Goal: Task Accomplishment & Management: Use online tool/utility

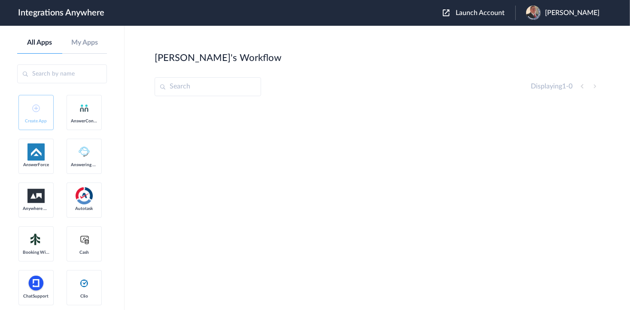
click at [490, 10] on span "Launch Account" at bounding box center [479, 12] width 49 height 7
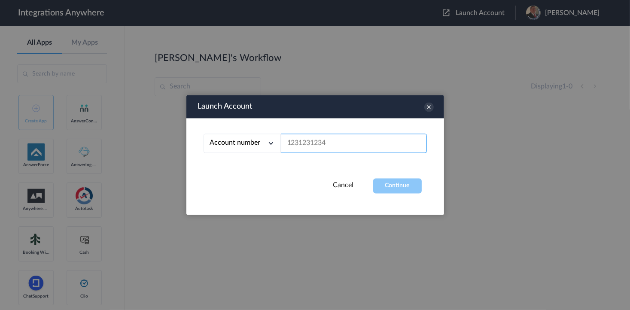
click at [344, 148] on input "text" at bounding box center [354, 143] width 146 height 19
paste input "3208448085"
click at [395, 183] on button "Continue" at bounding box center [397, 186] width 48 height 15
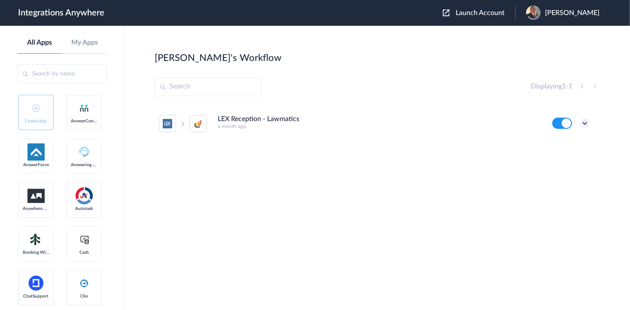
click at [582, 125] on icon at bounding box center [584, 123] width 9 height 9
click at [566, 139] on li "Edit" at bounding box center [561, 143] width 56 height 16
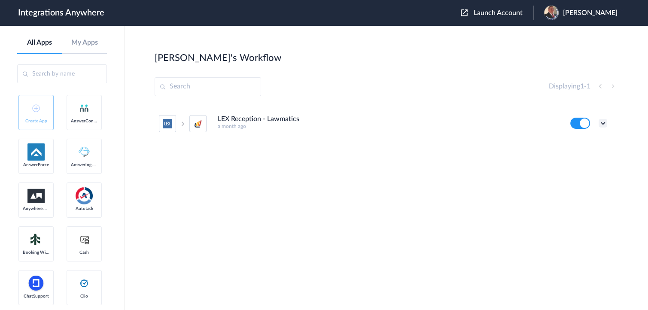
click at [603, 123] on icon at bounding box center [602, 123] width 9 height 9
click at [587, 148] on li "Edit" at bounding box center [579, 143] width 56 height 16
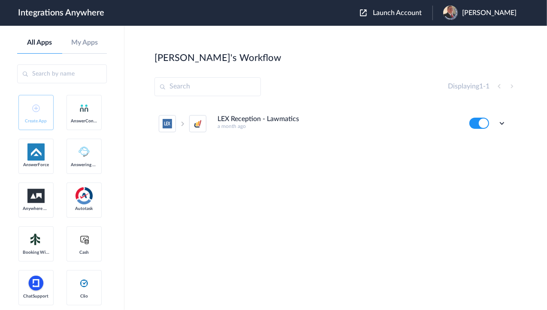
click at [391, 14] on span "Launch Account" at bounding box center [397, 12] width 49 height 7
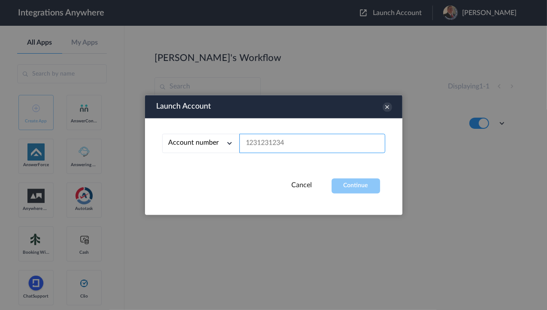
click at [286, 143] on input "text" at bounding box center [312, 143] width 146 height 19
paste input "9102210442"
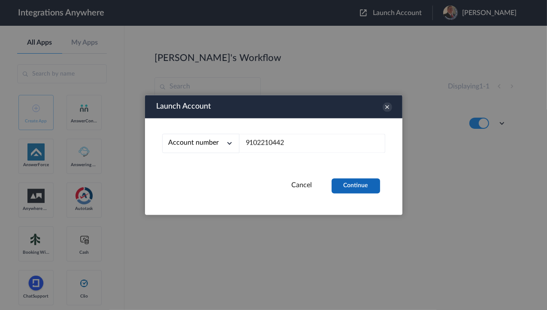
click at [364, 185] on button "Continue" at bounding box center [356, 186] width 48 height 15
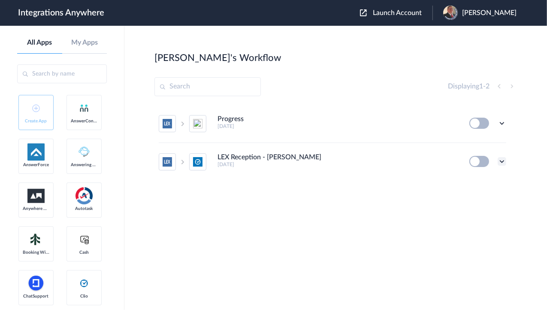
click at [503, 160] on icon at bounding box center [502, 161] width 9 height 9
click at [476, 213] on span "Delete" at bounding box center [475, 213] width 17 height 6
click at [473, 215] on span "Are you sure?" at bounding box center [472, 216] width 30 height 13
click at [501, 123] on icon at bounding box center [502, 123] width 9 height 9
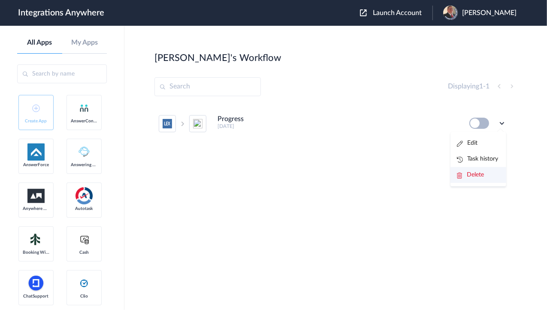
click at [482, 170] on li "Delete" at bounding box center [479, 175] width 56 height 16
click at [461, 176] on icon at bounding box center [460, 175] width 6 height 6
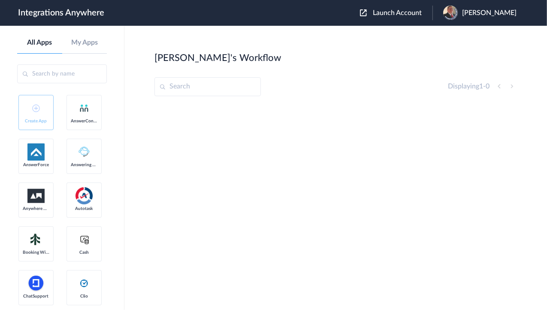
click at [404, 17] on div "Launch Account Jason Marsteller My Account Logout" at bounding box center [442, 13] width 165 height 15
click at [385, 12] on span "Launch Account" at bounding box center [397, 12] width 49 height 7
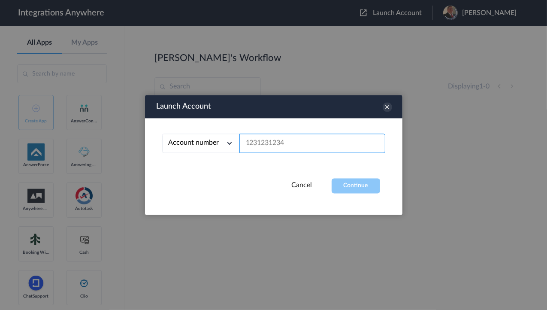
click at [283, 139] on input "text" at bounding box center [312, 143] width 146 height 19
paste input "9803781052"
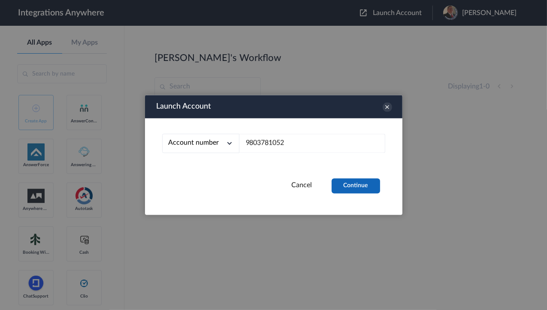
click at [352, 187] on button "Continue" at bounding box center [356, 186] width 48 height 15
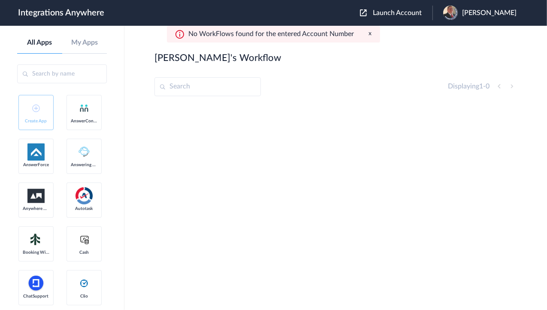
click at [412, 13] on span "Launch Account" at bounding box center [397, 12] width 49 height 7
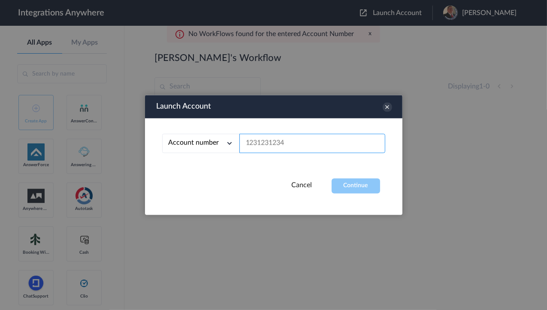
click at [293, 140] on input "text" at bounding box center [312, 143] width 146 height 19
paste input "2529669023"
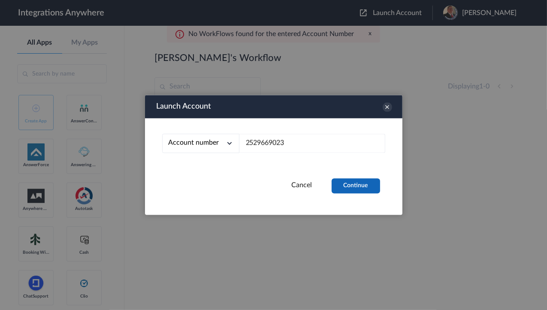
click at [351, 182] on button "Continue" at bounding box center [356, 186] width 48 height 15
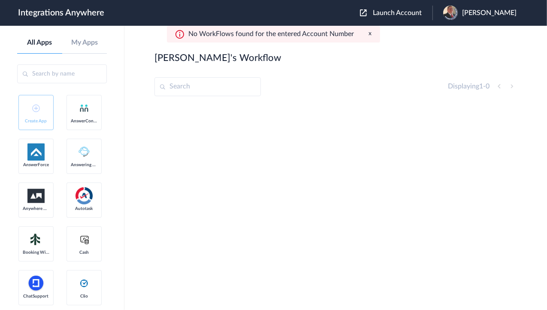
click at [396, 14] on span "Launch Account" at bounding box center [397, 12] width 49 height 7
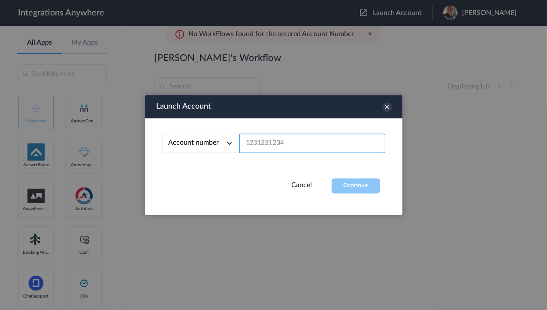
click at [279, 145] on input "text" at bounding box center [312, 143] width 146 height 19
paste input "7043967926"
type input "7043967926"
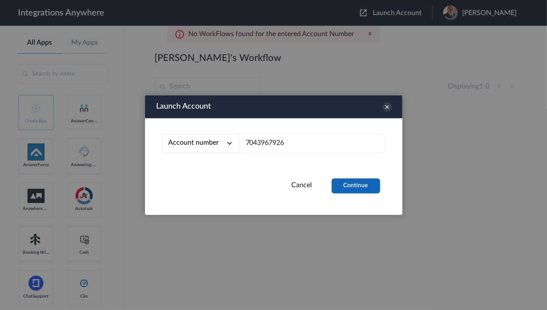
click at [360, 182] on button "Continue" at bounding box center [356, 186] width 48 height 15
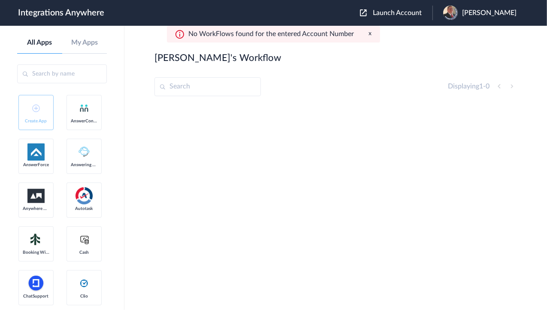
drag, startPoint x: 345, startPoint y: 87, endPoint x: 301, endPoint y: 88, distance: 44.2
click at [345, 87] on div "Displaying 1 - 0" at bounding box center [336, 86] width 363 height 19
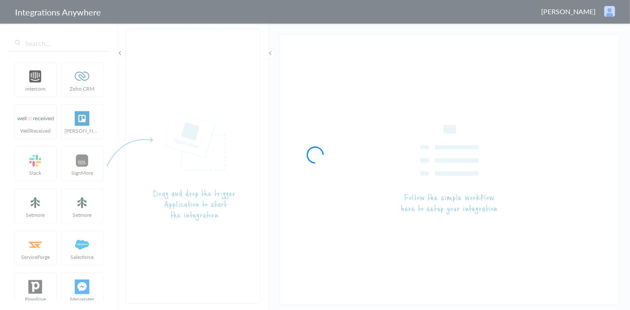
type input "LEX Reception - Lawmatics"
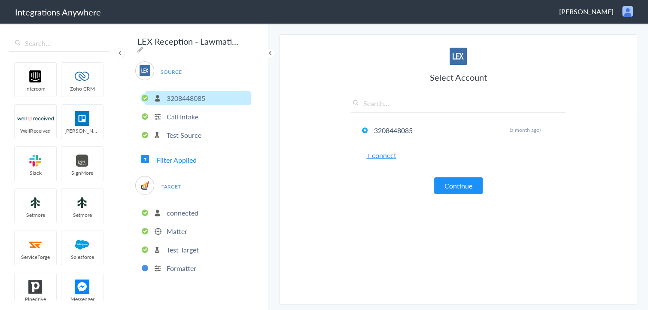
click at [176, 226] on p "Matter" at bounding box center [177, 231] width 21 height 10
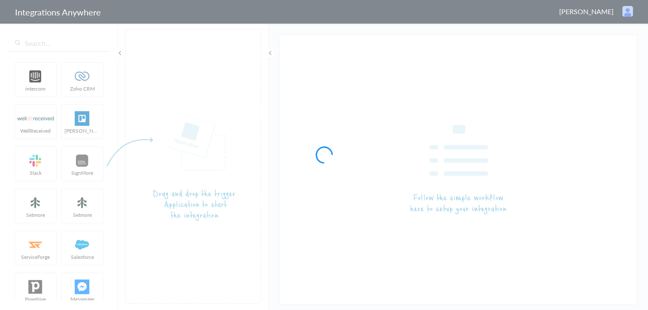
type input "LEX Reception - Lawmatics"
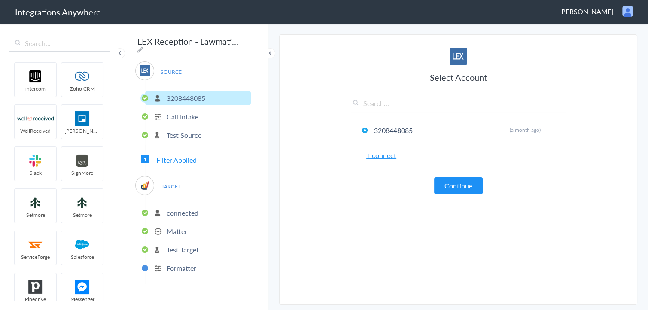
click at [158, 226] on li "Matter" at bounding box center [198, 231] width 106 height 14
